Goal: Information Seeking & Learning: Compare options

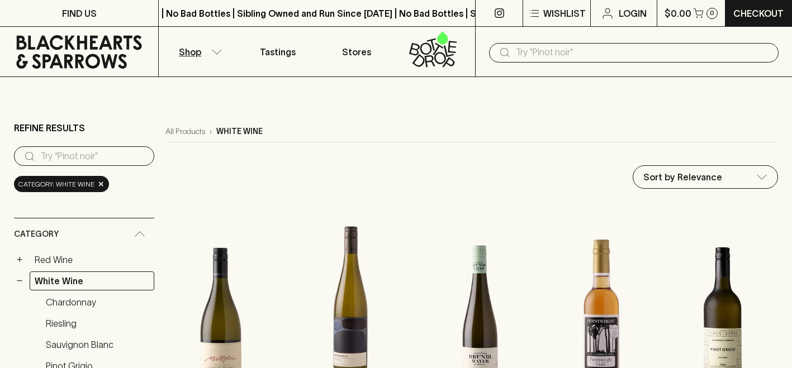
click at [324, 298] on img at bounding box center [350, 301] width 127 height 196
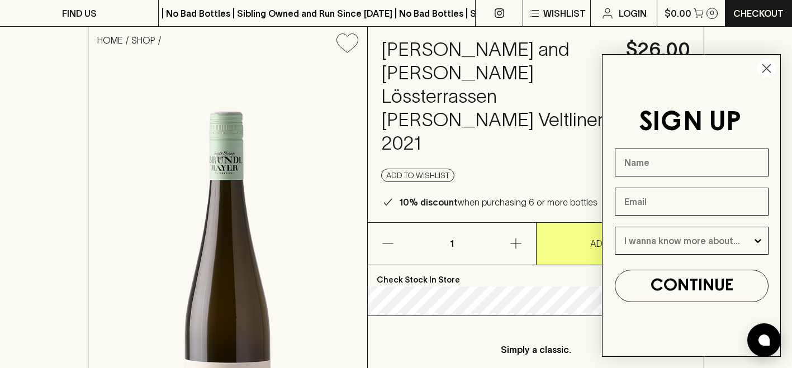
scroll to position [39, 0]
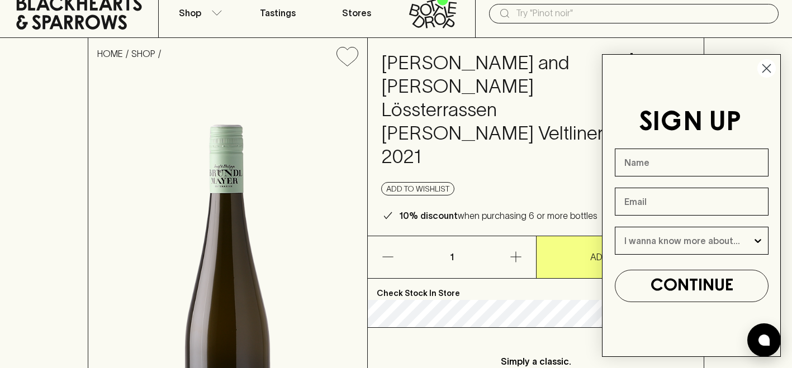
click at [546, 20] on input "text" at bounding box center [643, 13] width 254 height 18
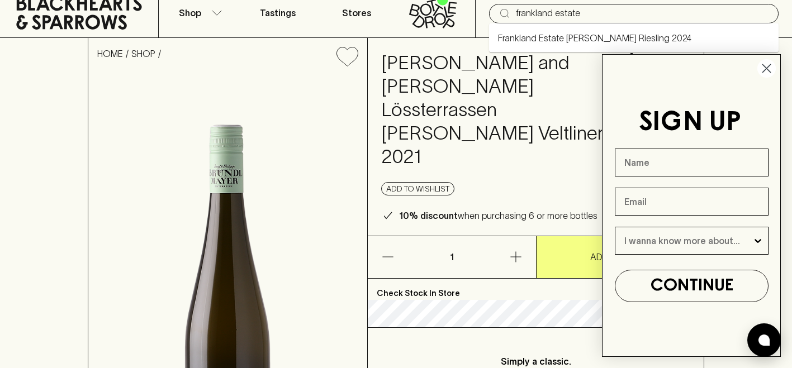
type input "frankland estate"
